Goal: Use online tool/utility: Utilize a website feature to perform a specific function

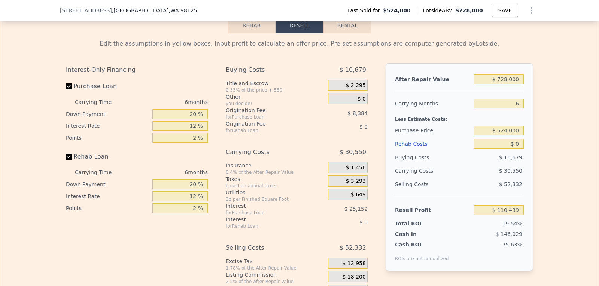
scroll to position [1183, 0]
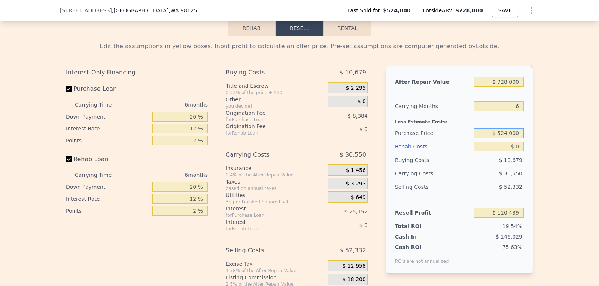
drag, startPoint x: 496, startPoint y: 144, endPoint x: 546, endPoint y: 144, distance: 50.5
click at [546, 144] on div "Edit the assumptions in yellow boxes. Input profit to calculate an offer price.…" at bounding box center [299, 175] width 598 height 279
type input "$ 700,000"
click at [492, 125] on div "Less Estimate Costs:" at bounding box center [459, 119] width 129 height 13
type input "-$ 77,411"
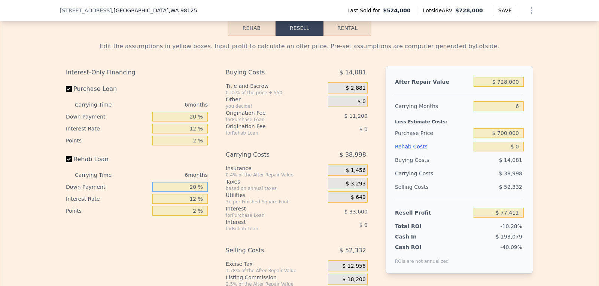
drag, startPoint x: 185, startPoint y: 198, endPoint x: 227, endPoint y: 200, distance: 42.3
click at [227, 200] on div "Interest-Only Financing Purchase Loan Carrying Time 6 months Down Payment 20 % …" at bounding box center [299, 190] width 467 height 249
type input "0 %"
drag, startPoint x: 180, startPoint y: 207, endPoint x: 215, endPoint y: 208, distance: 35.6
click at [215, 208] on div "Interest-Only Financing Purchase Loan Carrying Time 6 months Down Payment 20 % …" at bounding box center [299, 190] width 467 height 249
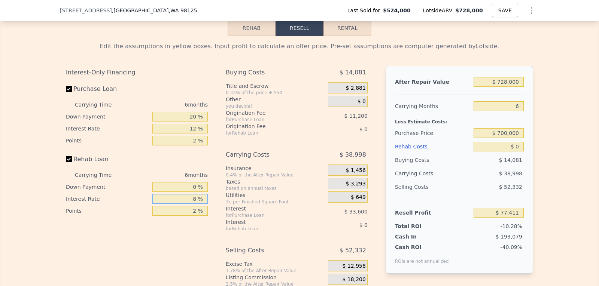
type input "8 %"
drag, startPoint x: 186, startPoint y: 139, endPoint x: 230, endPoint y: 147, distance: 44.6
click at [237, 144] on div "Interest-Only Financing Purchase Loan Carrying Time 6 months Down Payment 20 % …" at bounding box center [299, 190] width 467 height 249
type input "8 %"
type input "-$ 66,209"
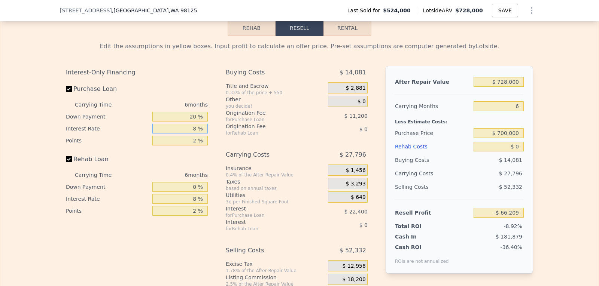
type input "8 %"
drag, startPoint x: 189, startPoint y: 150, endPoint x: 230, endPoint y: 153, distance: 41.7
click at [230, 153] on div "Interest-Only Financing Purchase Loan Carrying Time 6 months Down Payment 20 % …" at bounding box center [299, 190] width 467 height 249
type input "1 %"
type input "-$ 60,609"
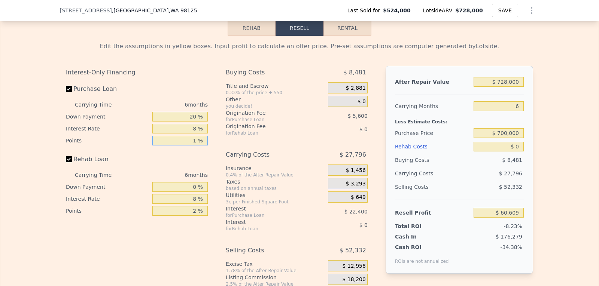
type input "1 %"
drag, startPoint x: 187, startPoint y: 224, endPoint x: 222, endPoint y: 225, distance: 35.2
click at [222, 225] on div "Interest-Only Financing Purchase Loan Carrying Time 6 months Down Payment 20 % …" at bounding box center [299, 190] width 467 height 249
type input "0 %"
click at [214, 170] on div "Interest-Only Financing Purchase Loan Carrying Time 6 months Down Payment 20 % …" at bounding box center [299, 190] width 467 height 249
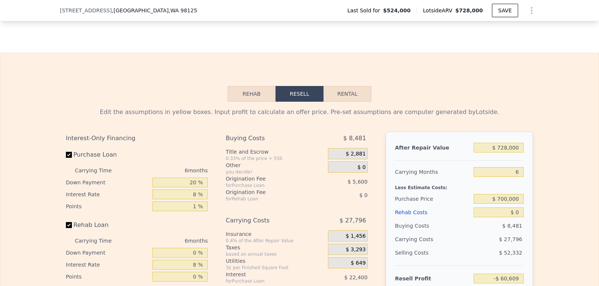
scroll to position [996, 0]
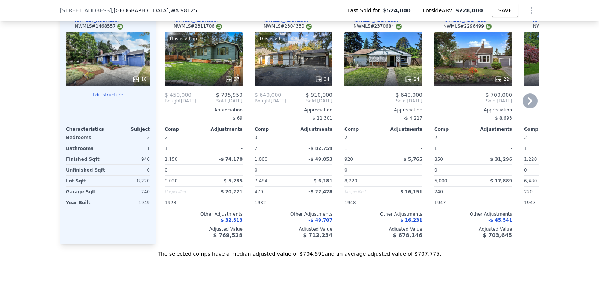
type input "$ 110,439"
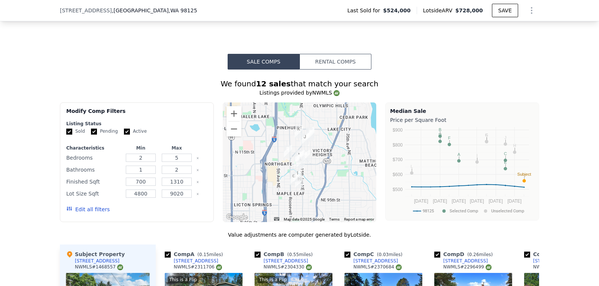
scroll to position [496, 0]
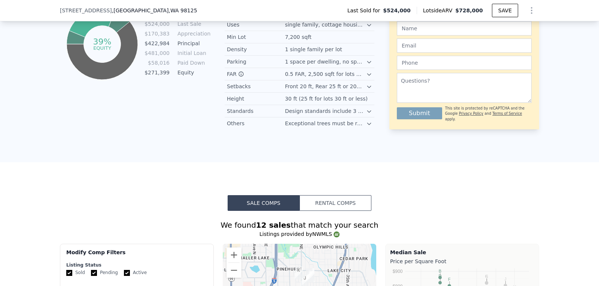
click at [326, 205] on button "Rental Comps" at bounding box center [335, 203] width 72 height 16
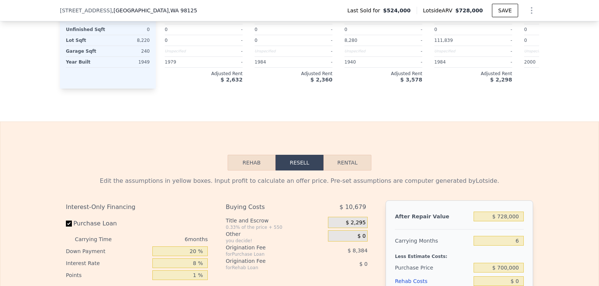
scroll to position [1120, 0]
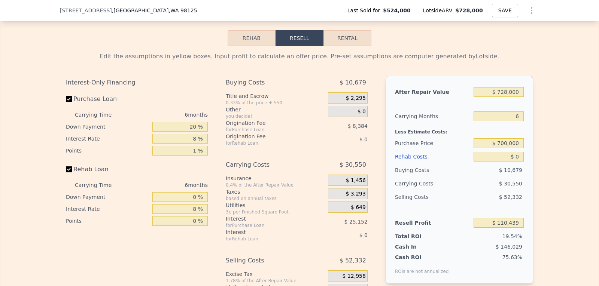
click at [351, 46] on button "Rental" at bounding box center [347, 38] width 48 height 16
select select "30"
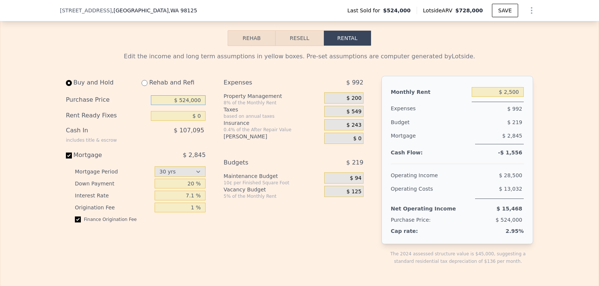
drag, startPoint x: 175, startPoint y: 111, endPoint x: 249, endPoint y: 114, distance: 74.6
click at [249, 114] on div "Buy and Hold Rehab and Refi Purchase Price $ 524,000 Rent Ready Fixes $ 0 Cash …" at bounding box center [218, 176] width 304 height 201
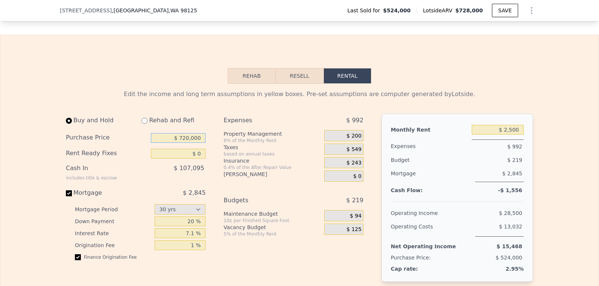
scroll to position [1058, 0]
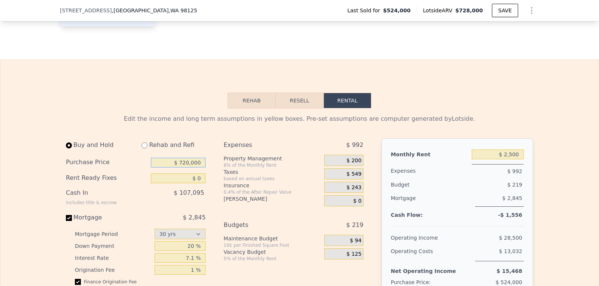
type input "$ 720,000"
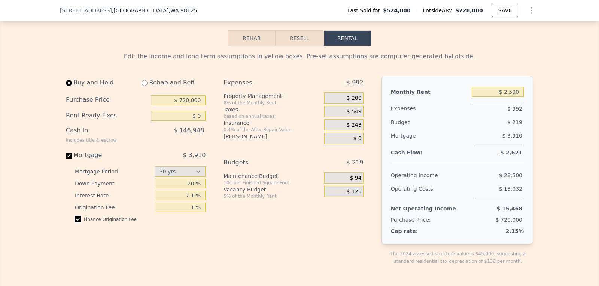
click at [75, 223] on input "checkbox" at bounding box center [78, 220] width 6 height 6
checkbox input "false"
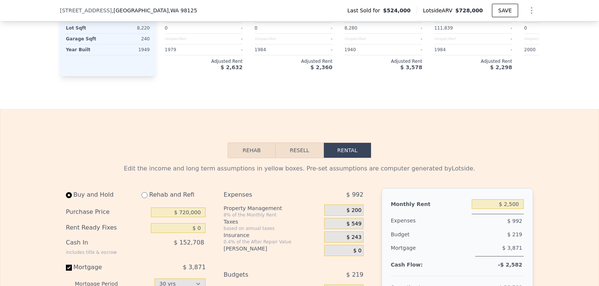
scroll to position [933, 0]
